Goal: Task Accomplishment & Management: Manage account settings

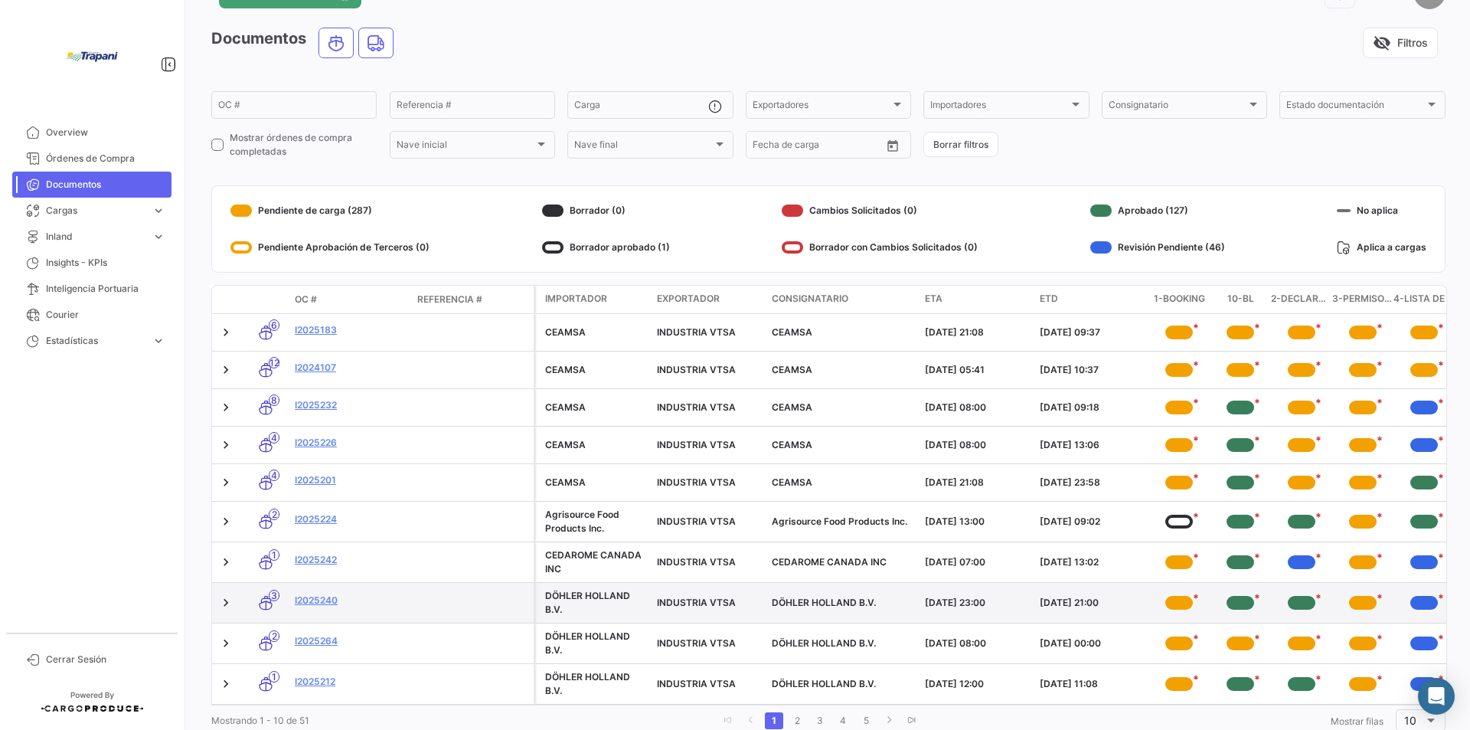
scroll to position [102, 0]
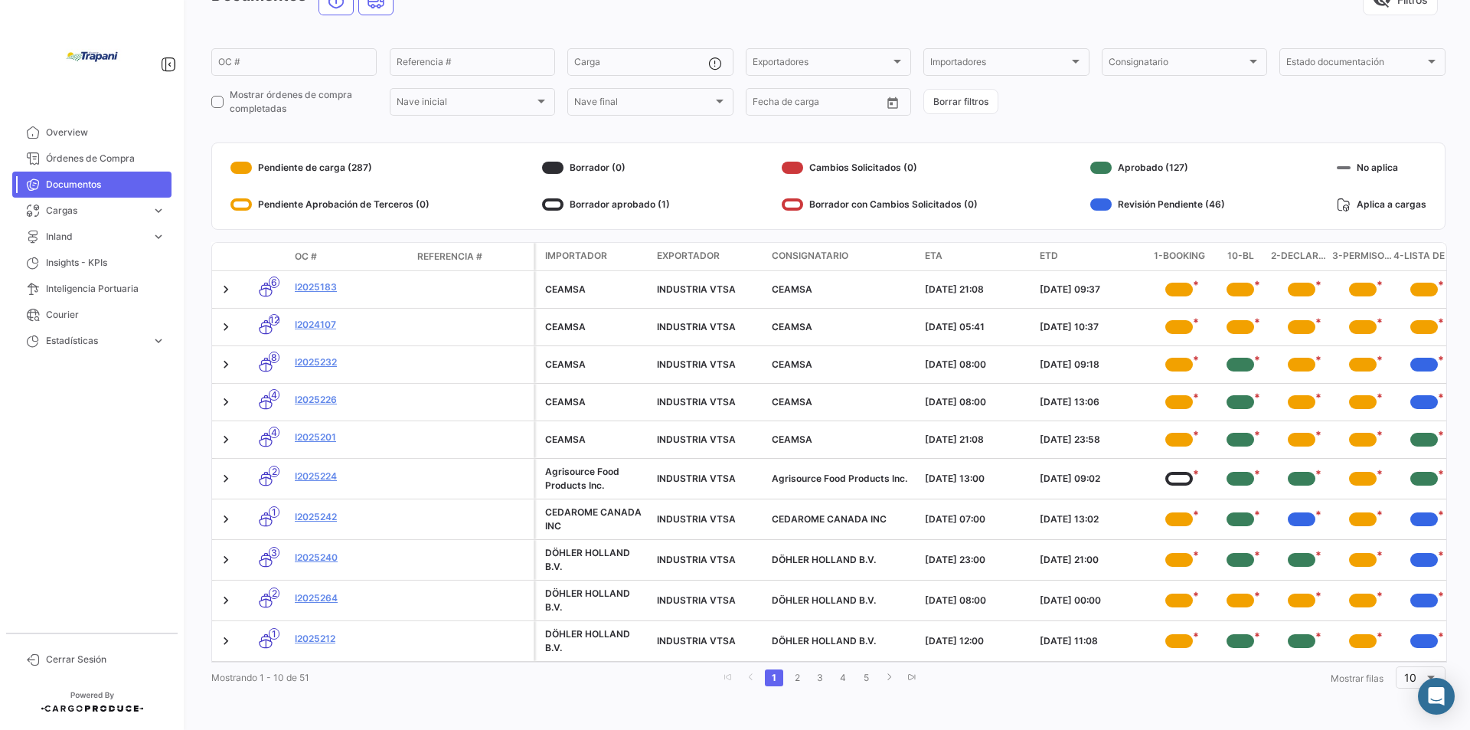
click at [324, 250] on div "OC #" at bounding box center [350, 257] width 110 height 14
click at [312, 226] on div "Documentos visibility_off Filtros OC # Referencia # Carga Exportadores Exportad…" at bounding box center [828, 339] width 1234 height 708
click at [334, 217] on mat-card "Pendiente de carga (287) Pendiente Aprobación de Terceros (0) Borrador (0) Borr…" at bounding box center [828, 185] width 1234 height 87
click at [334, 244] on datatable-header-cell "OC #" at bounding box center [350, 257] width 123 height 26
click at [334, 224] on div "Documentos visibility_off Filtros OC # Referencia # Carga Exportadores Exportad…" at bounding box center [828, 339] width 1234 height 708
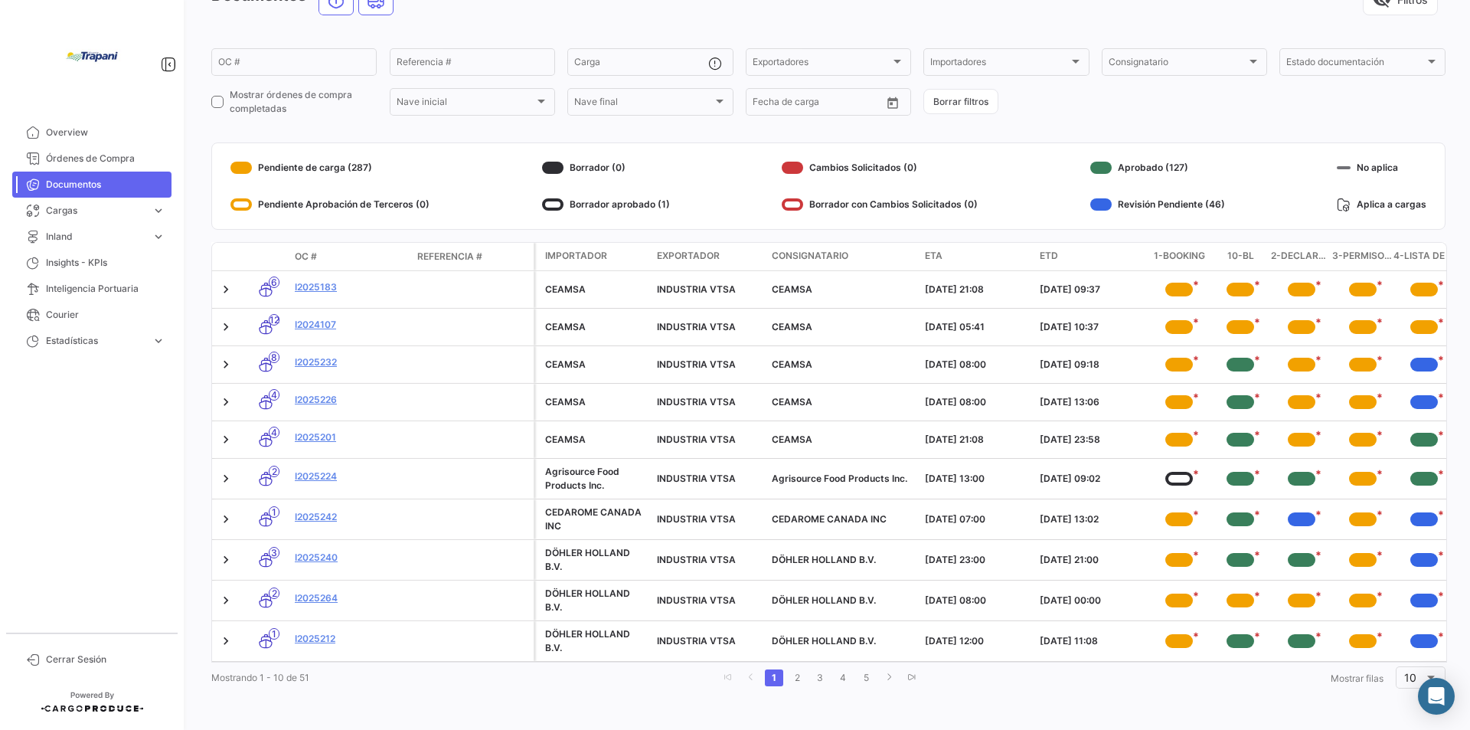
click at [123, 186] on span "Documentos" at bounding box center [105, 185] width 119 height 14
click at [332, 217] on mat-card "Pendiente de carga (287) Pendiente Aprobación de Terceros (0) Borrador (0) Borr…" at bounding box center [828, 185] width 1234 height 87
click at [309, 250] on span "OC #" at bounding box center [306, 257] width 22 height 14
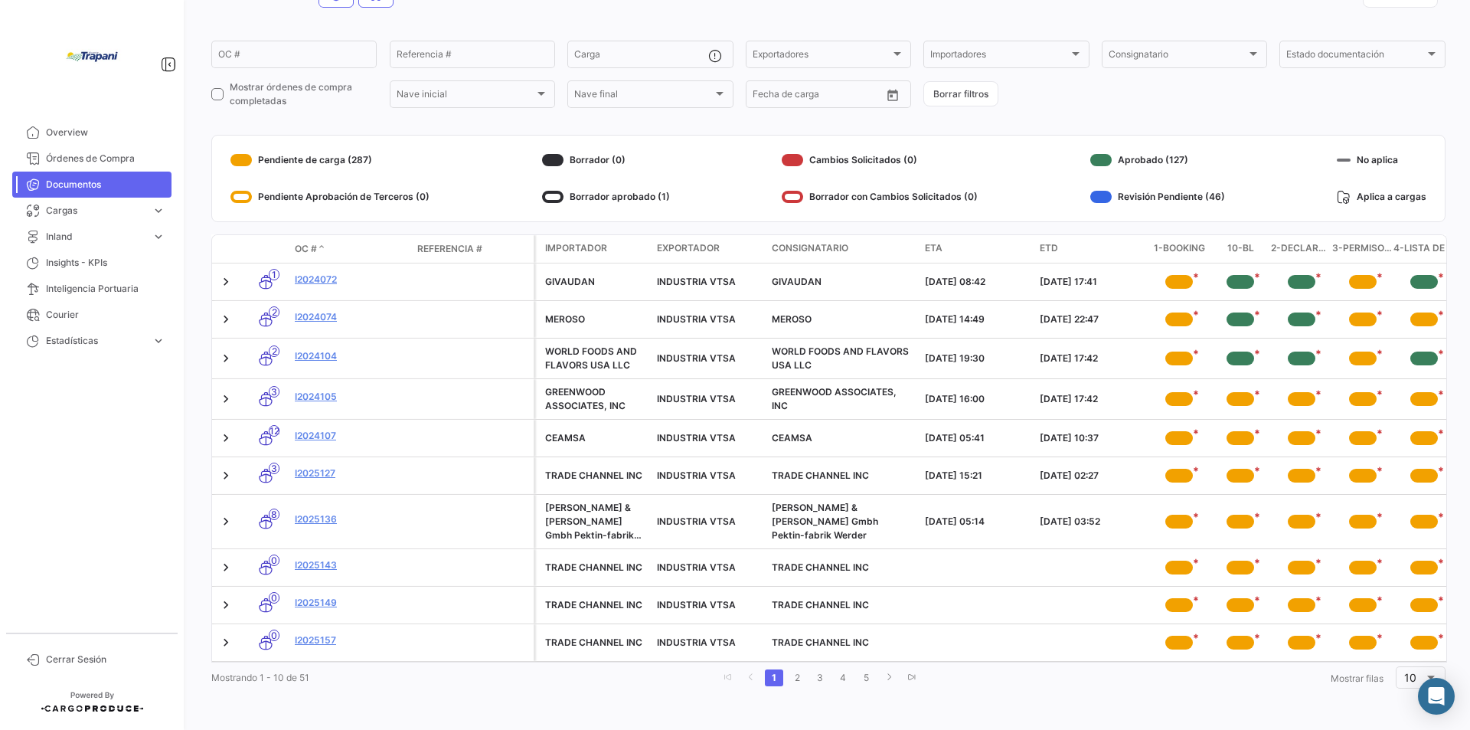
click at [318, 242] on span at bounding box center [321, 249] width 9 height 14
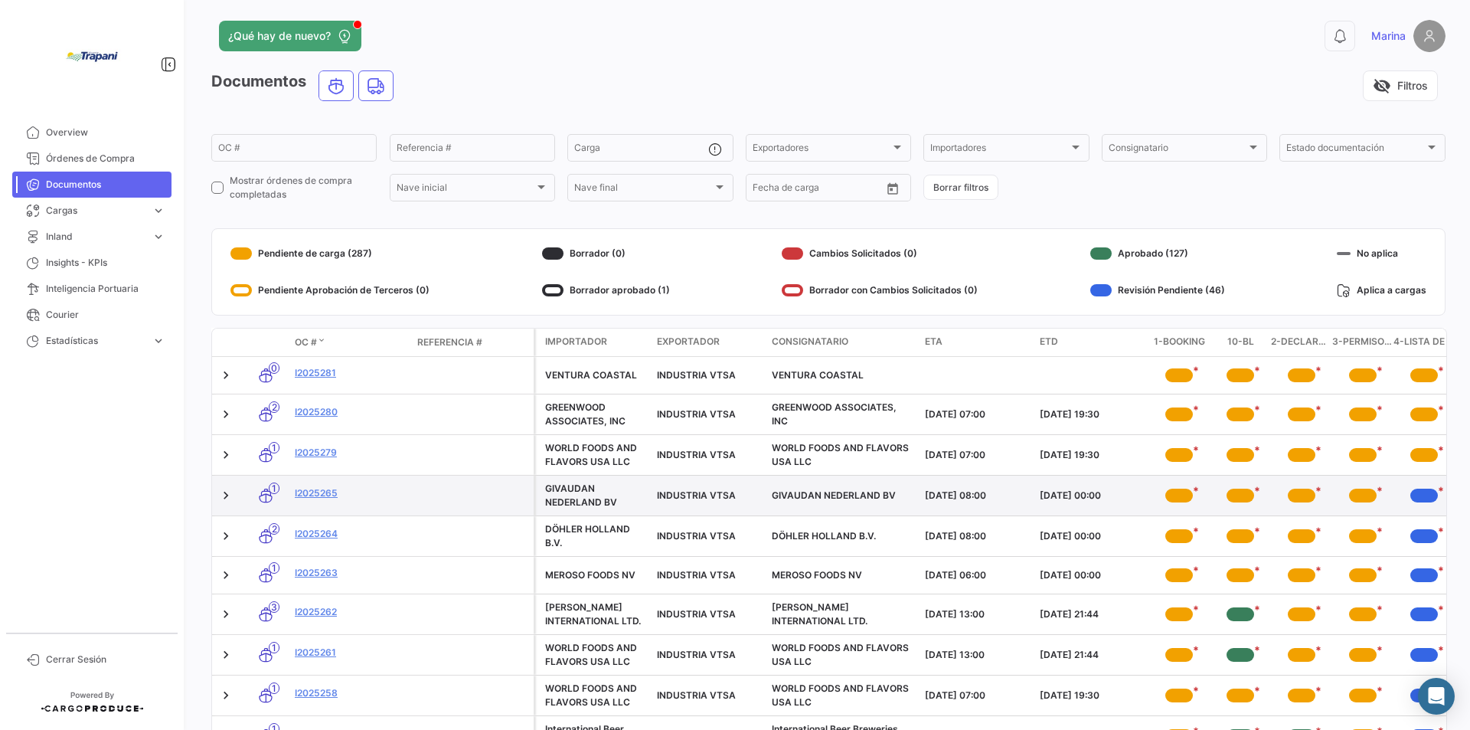
scroll to position [0, 0]
